Goal: Task Accomplishment & Management: Manage account settings

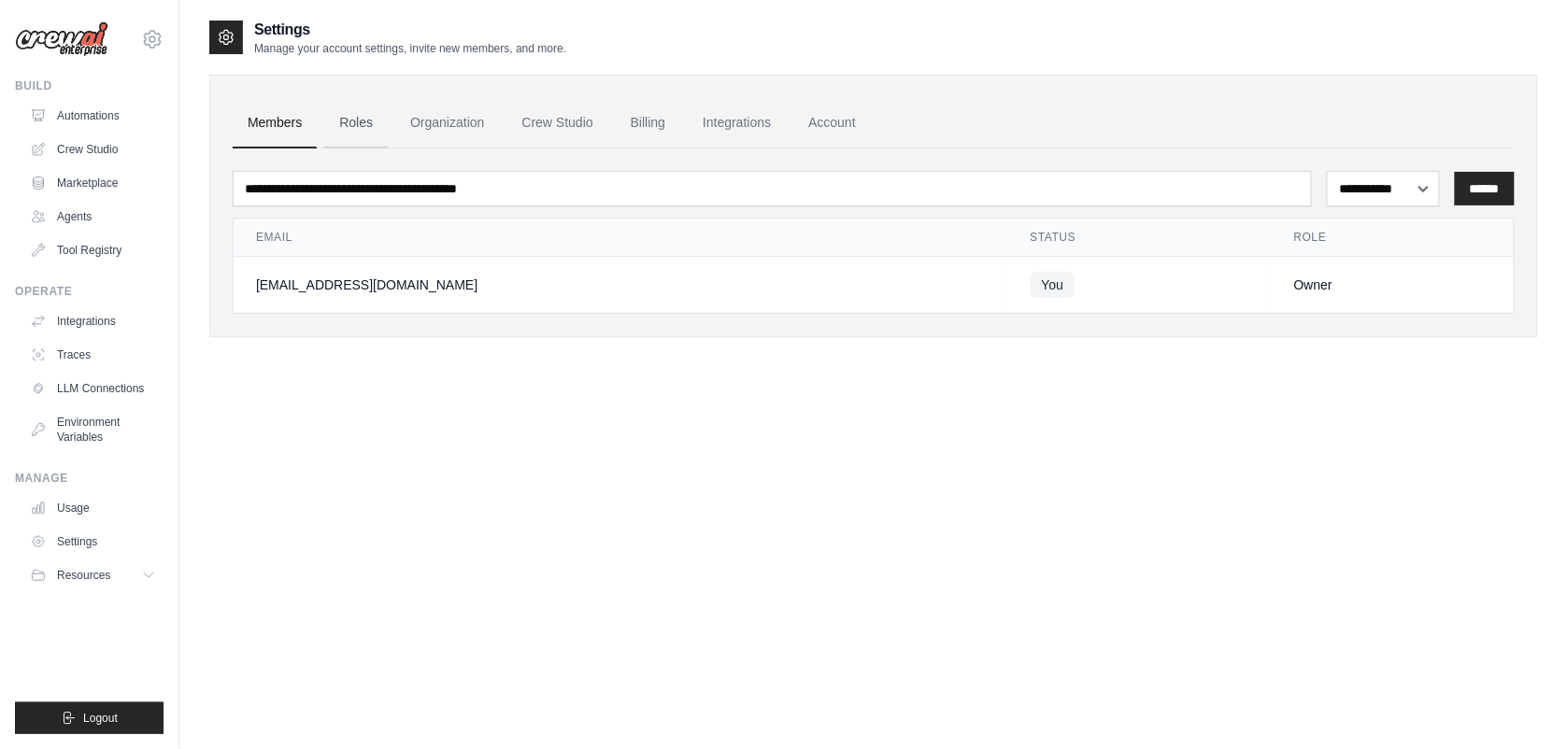
click at [351, 131] on link "Roles" at bounding box center [355, 123] width 63 height 50
click at [353, 123] on link "Roles" at bounding box center [355, 123] width 63 height 50
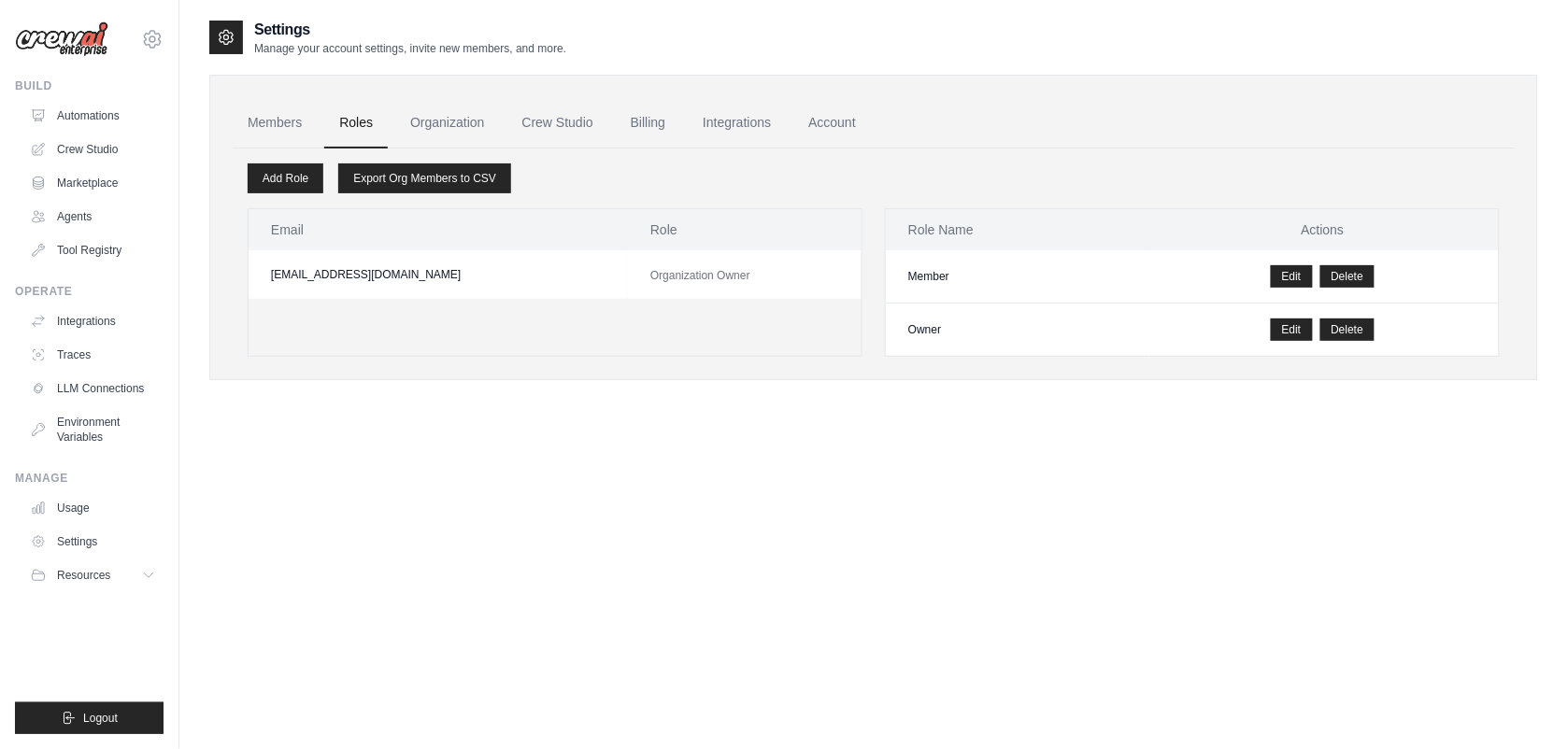
click at [365, 131] on link "Roles" at bounding box center [355, 123] width 63 height 50
click at [355, 116] on link "Roles" at bounding box center [355, 123] width 63 height 50
click at [441, 114] on link "Organization" at bounding box center [446, 123] width 104 height 50
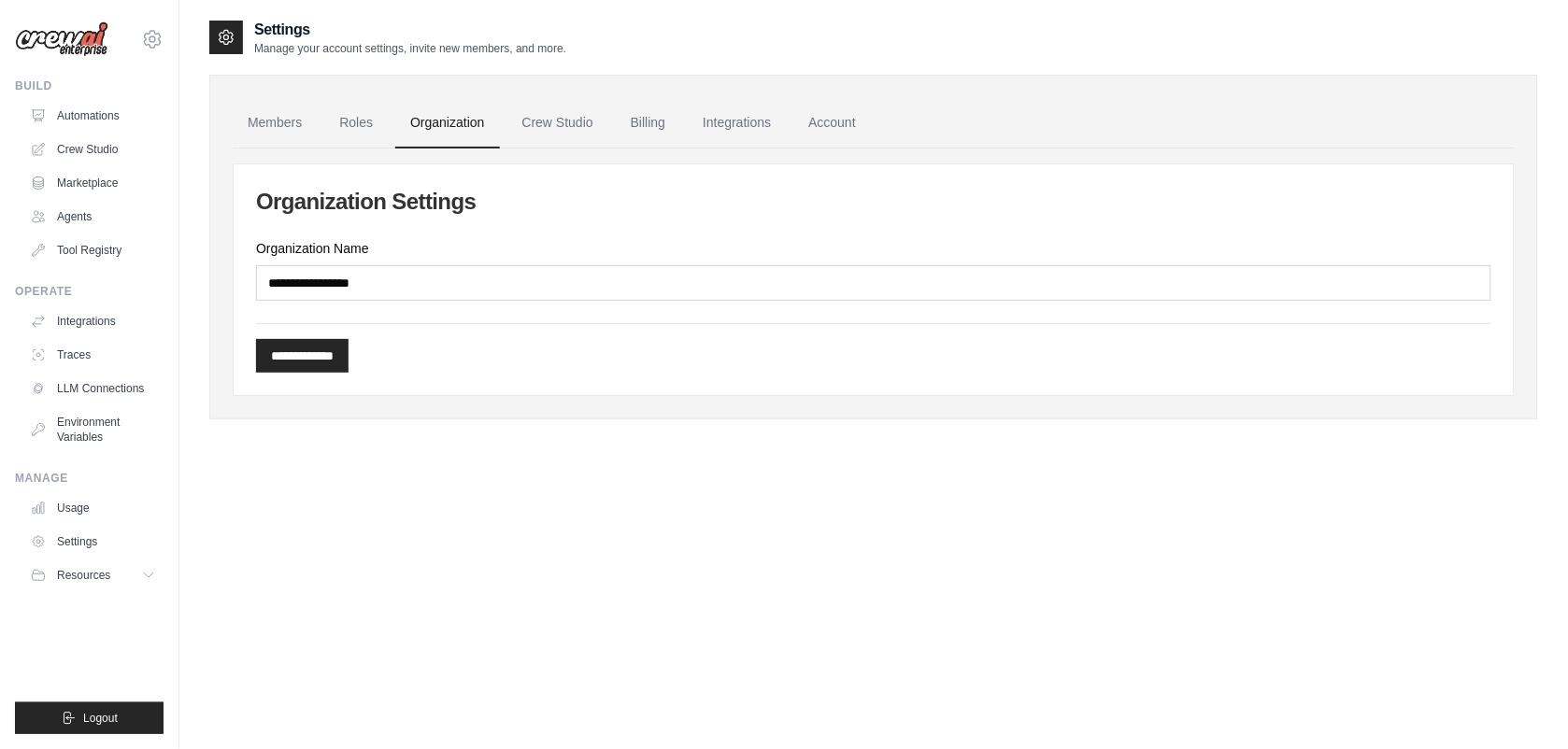
click at [451, 119] on link "Organization" at bounding box center [446, 123] width 104 height 50
click at [568, 123] on link "Crew Studio" at bounding box center [558, 123] width 101 height 50
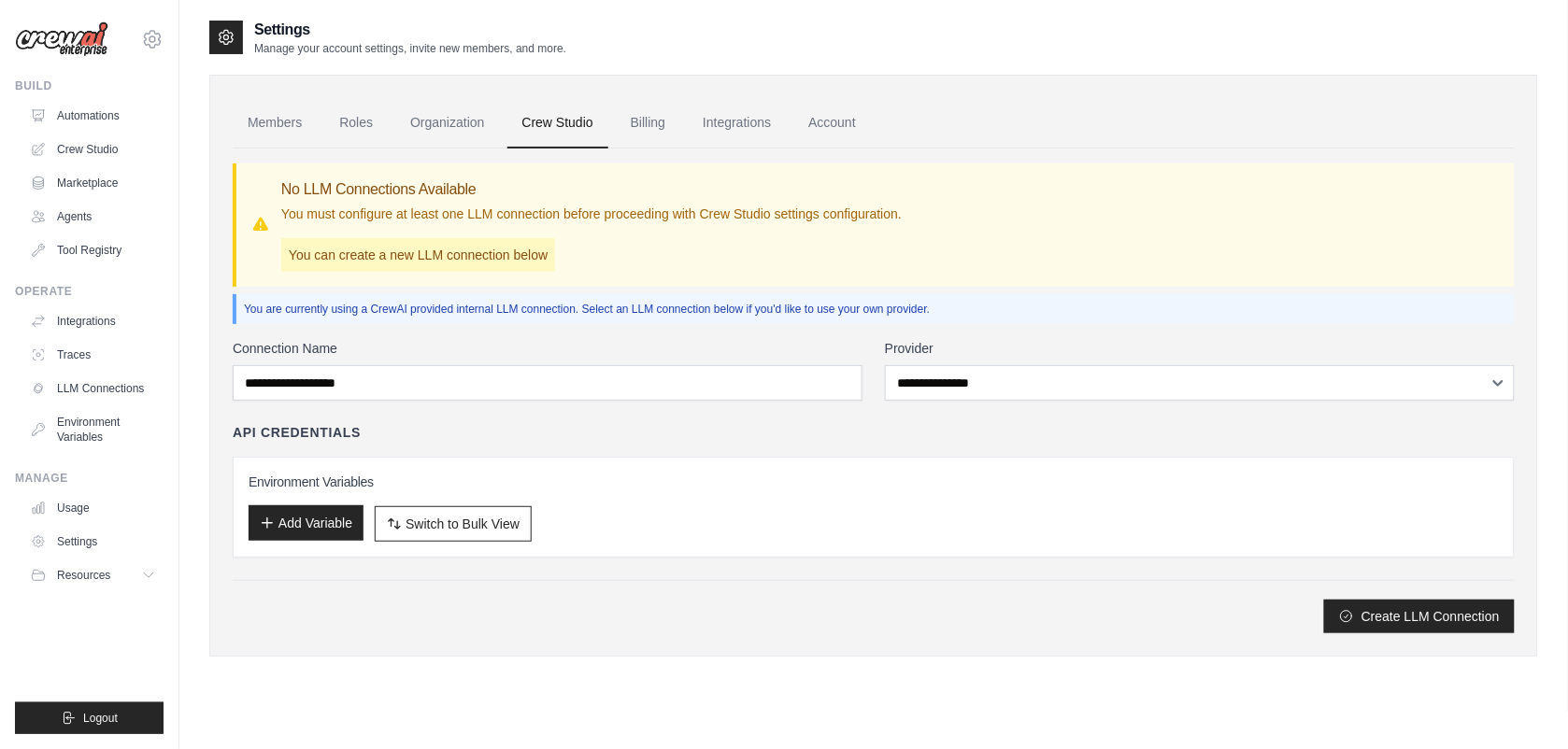
click at [338, 526] on button "Add Variable" at bounding box center [306, 523] width 114 height 36
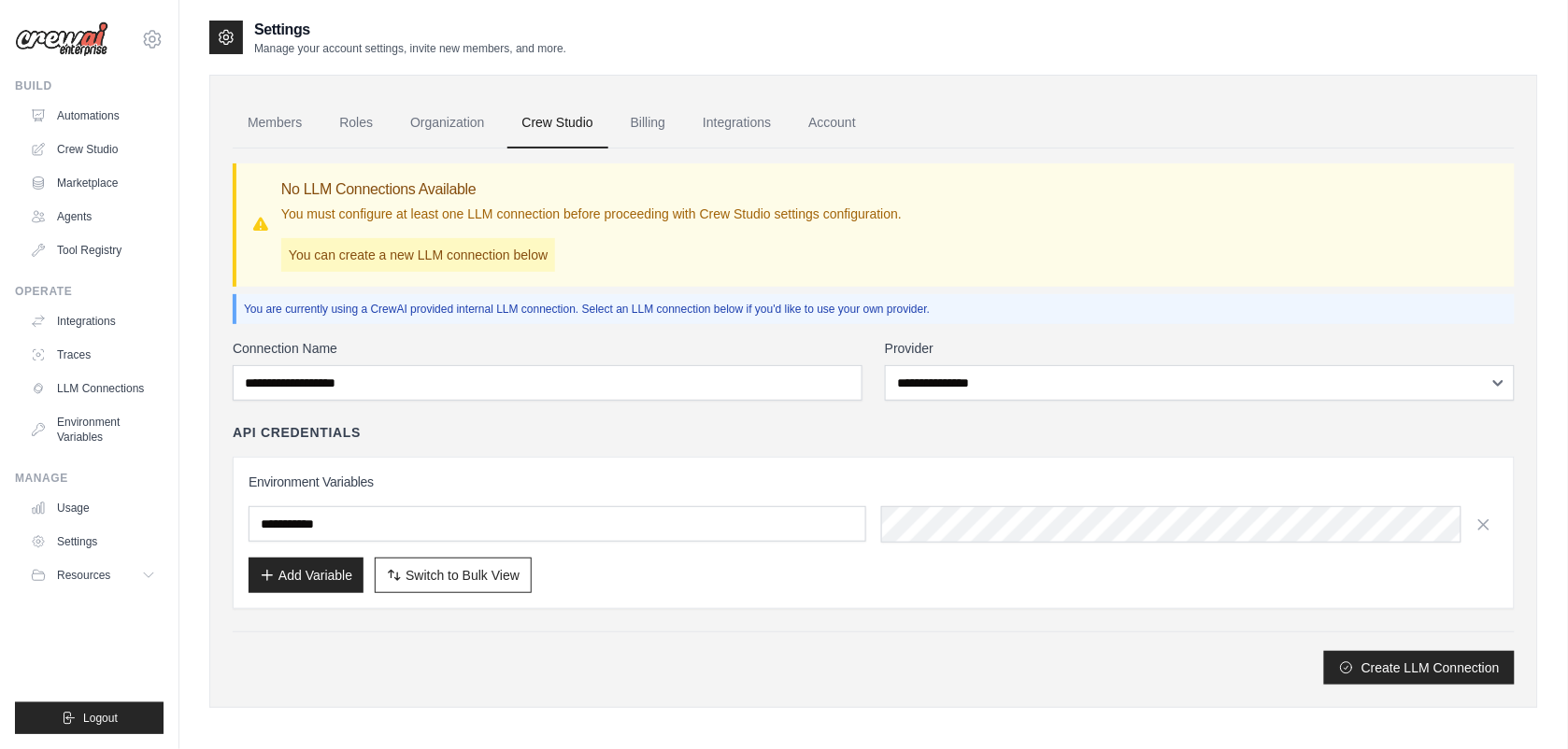
scroll to position [38, 0]
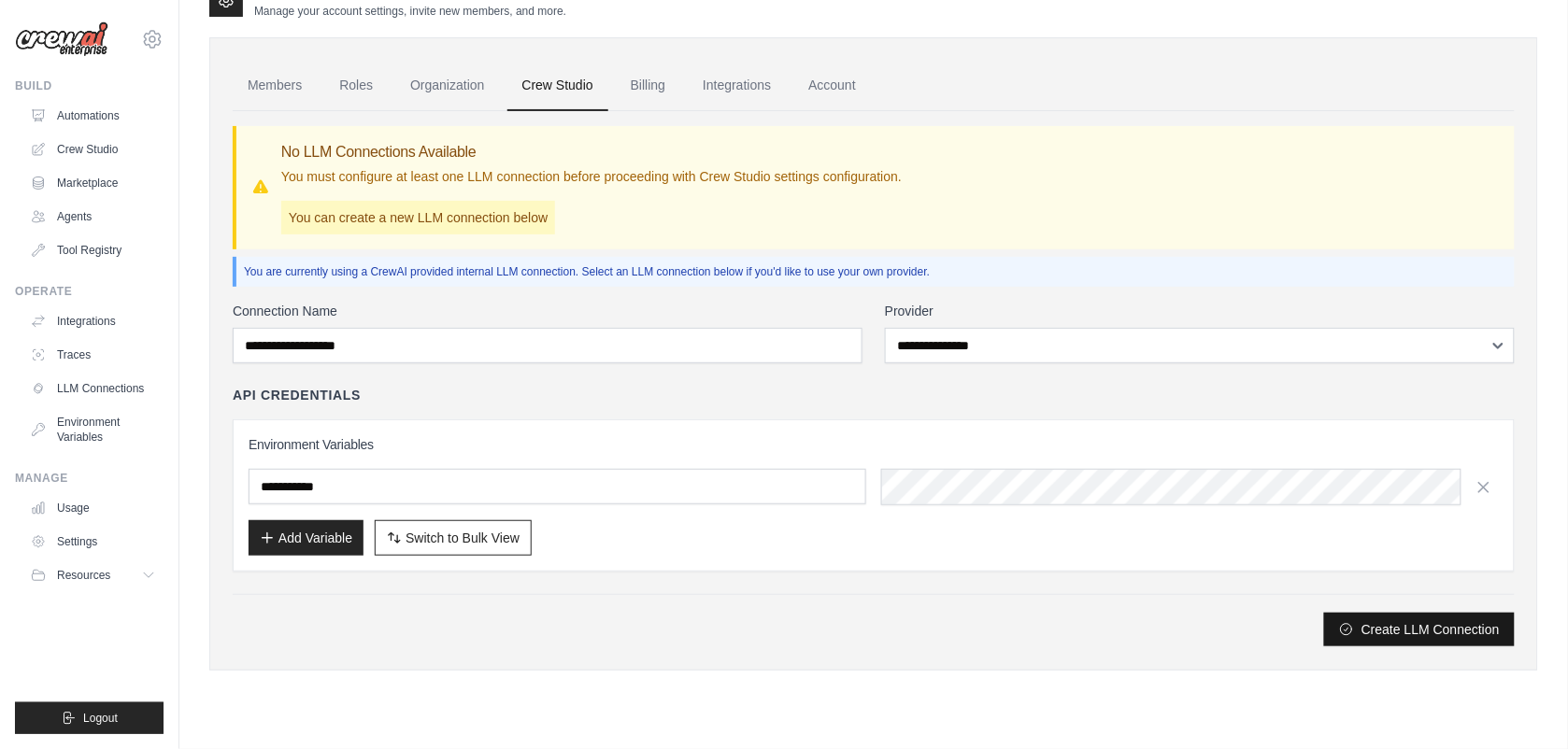
click at [1389, 631] on button "Create LLM Connection" at bounding box center [1419, 630] width 190 height 34
click at [640, 77] on link "Billing" at bounding box center [648, 86] width 64 height 50
click at [645, 88] on link "Billing" at bounding box center [648, 86] width 64 height 50
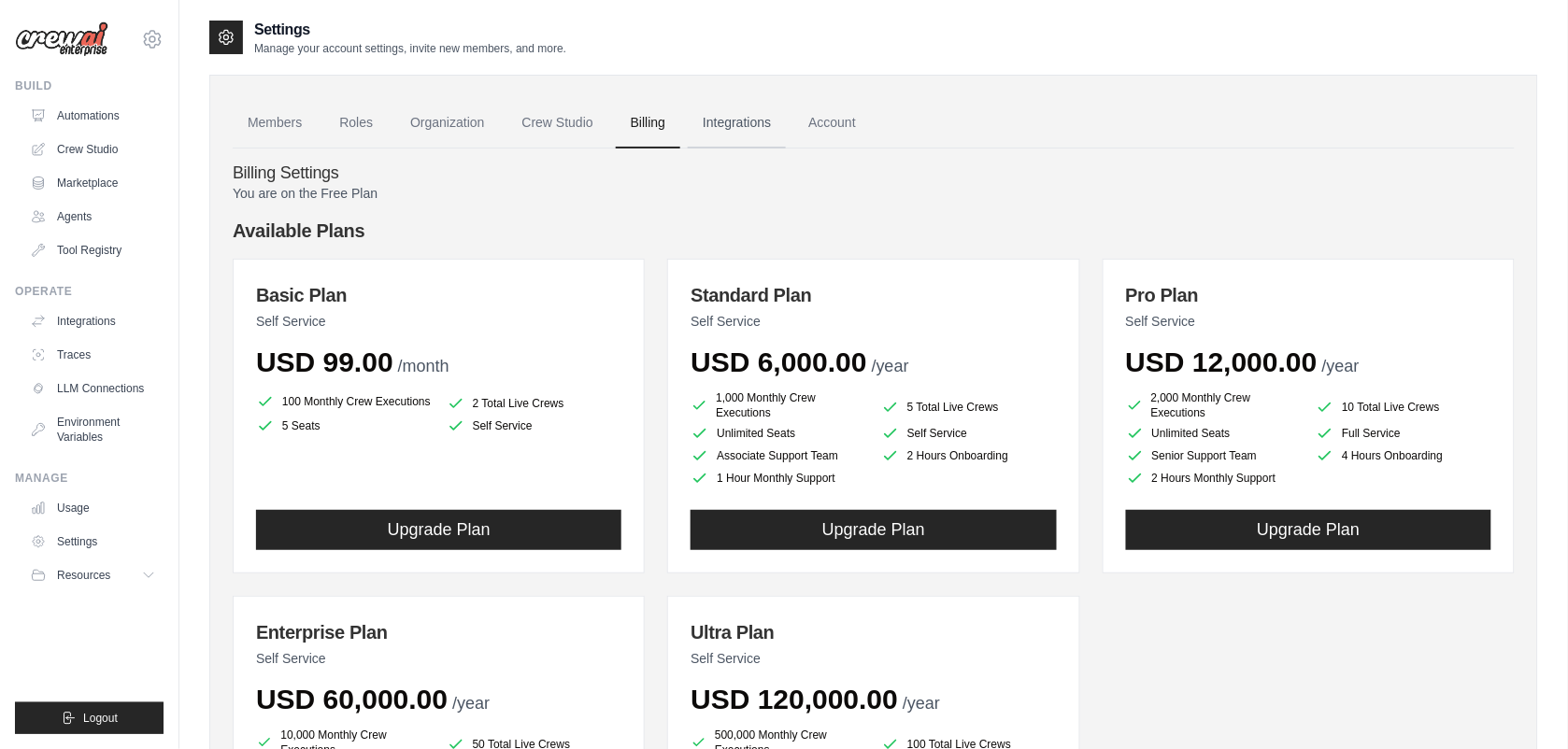
click at [754, 124] on link "Integrations" at bounding box center [736, 123] width 98 height 50
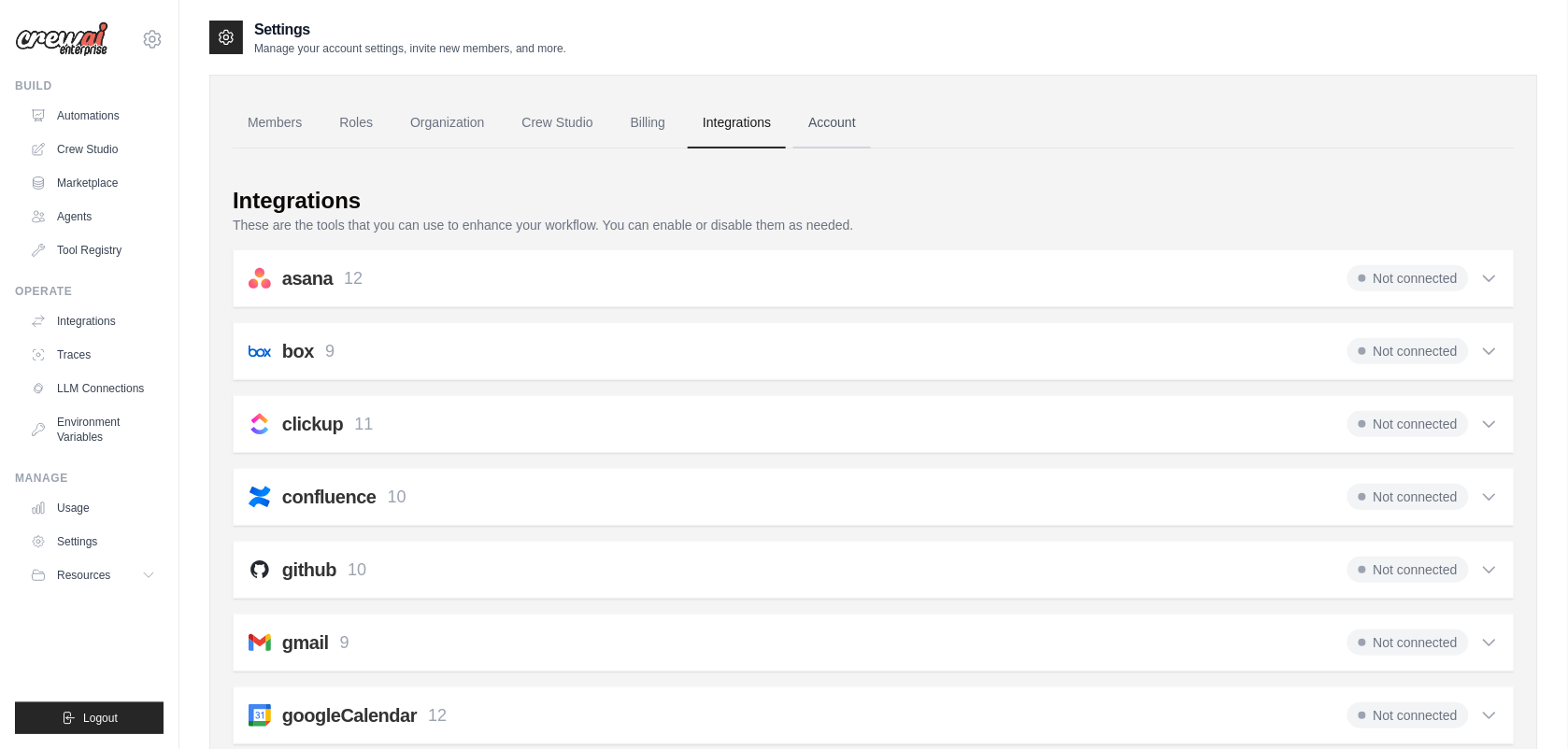
click at [856, 118] on link "Account" at bounding box center [833, 123] width 78 height 50
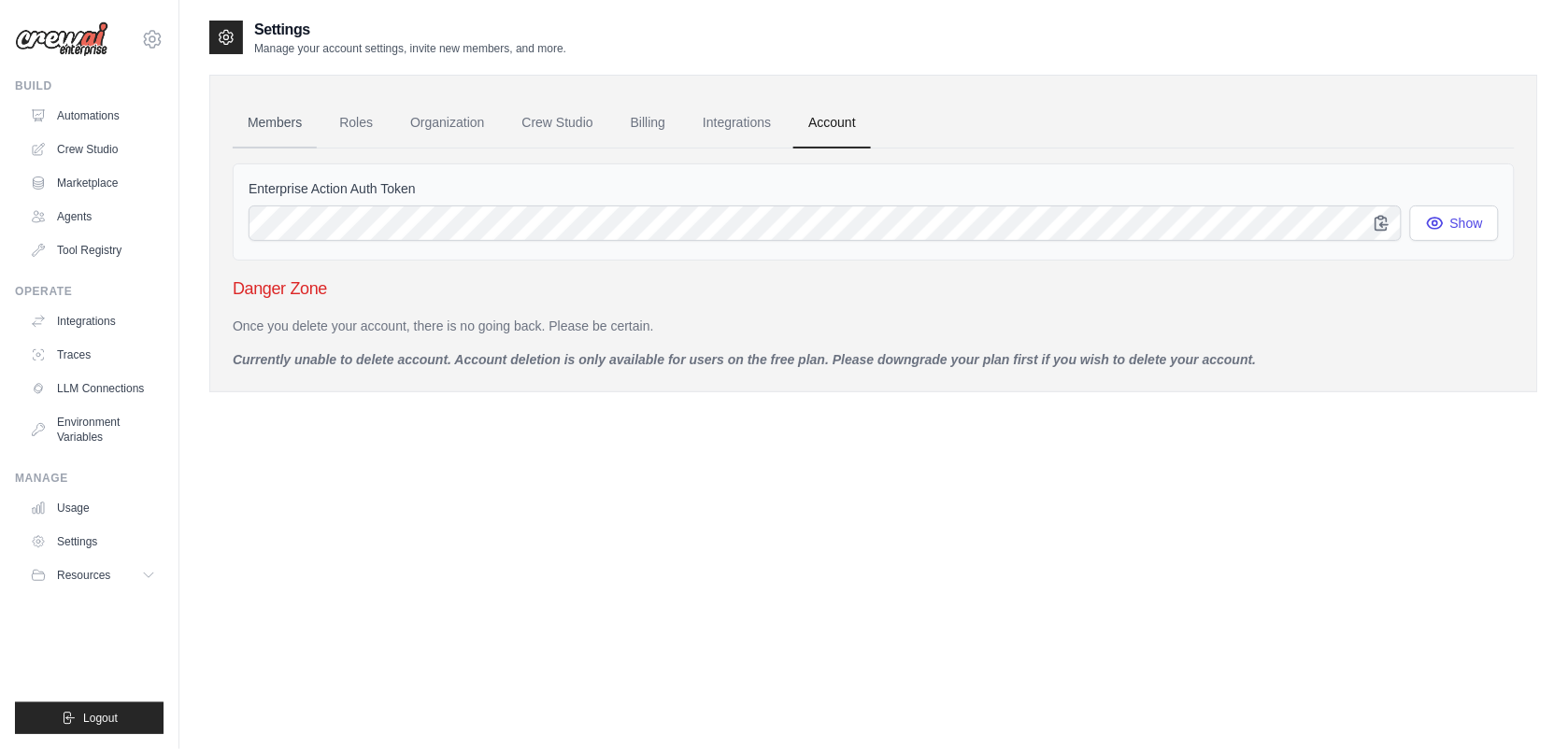
click at [272, 126] on link "Members" at bounding box center [275, 123] width 84 height 50
